Goal: Task Accomplishment & Management: Complete application form

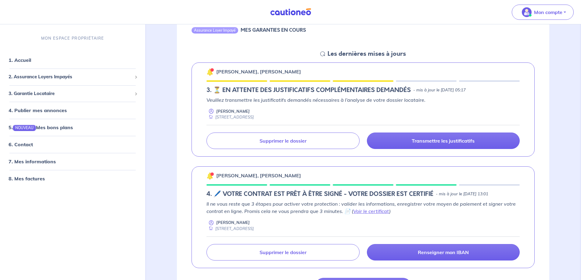
scroll to position [61, 0]
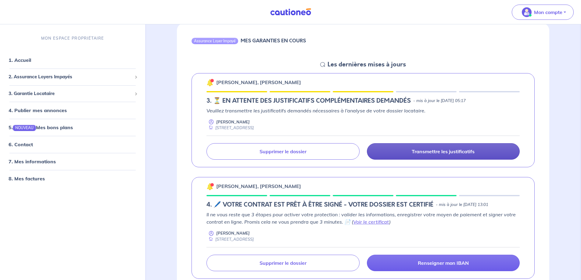
click at [434, 153] on p "Transmettre les justificatifs" at bounding box center [443, 152] width 63 height 6
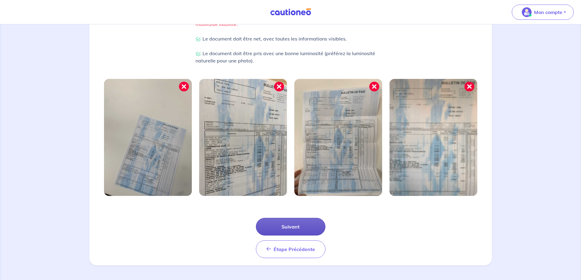
click at [277, 228] on button "Suivant" at bounding box center [291, 227] width 70 height 18
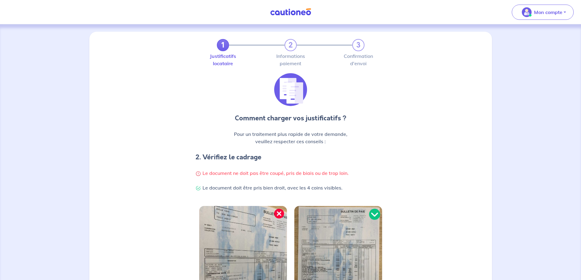
click at [277, 228] on img at bounding box center [243, 264] width 88 height 117
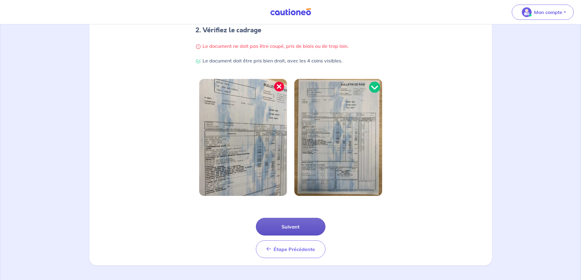
click at [277, 228] on button "Suivant" at bounding box center [291, 227] width 70 height 18
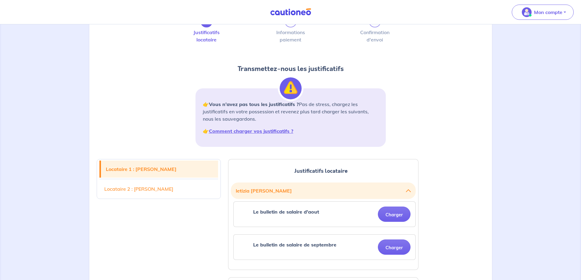
scroll to position [61, 0]
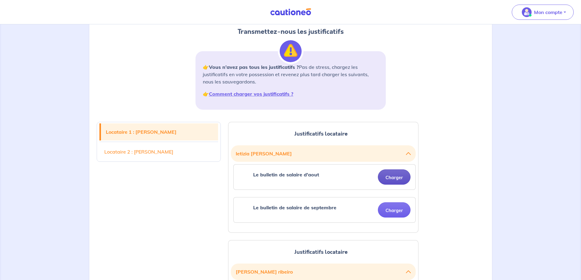
click at [393, 176] on button "Charger" at bounding box center [394, 177] width 33 height 15
click at [396, 174] on button "Charger" at bounding box center [394, 177] width 33 height 15
click at [394, 174] on button "Charger" at bounding box center [394, 177] width 33 height 15
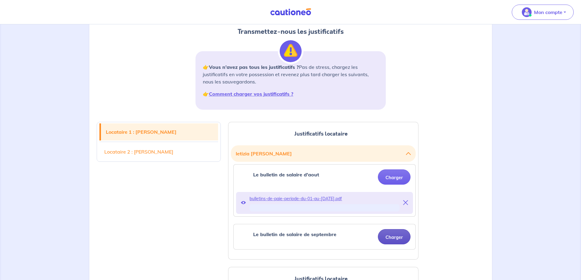
click at [394, 236] on button "Charger" at bounding box center [394, 236] width 33 height 15
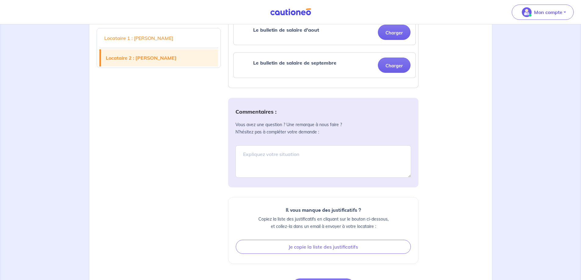
scroll to position [424, 0]
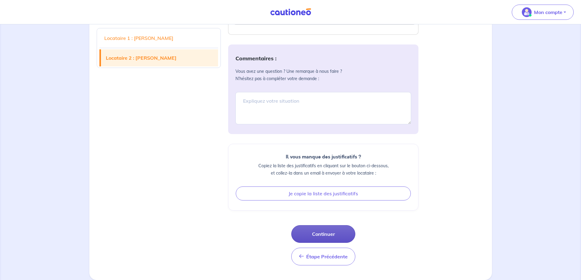
click at [315, 233] on button "Continuer" at bounding box center [323, 234] width 64 height 18
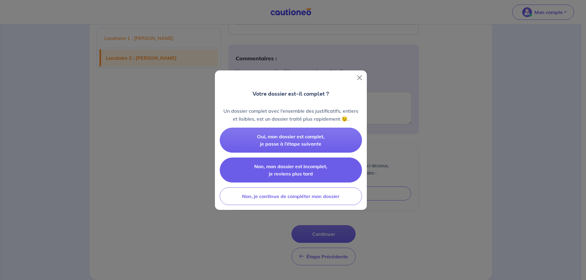
click at [287, 173] on span "Non, mon dossier est incomplet, je reviens plus tard" at bounding box center [290, 170] width 73 height 13
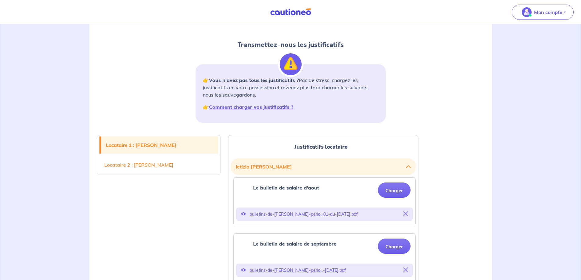
scroll to position [0, 0]
